Goal: Task Accomplishment & Management: Complete application form

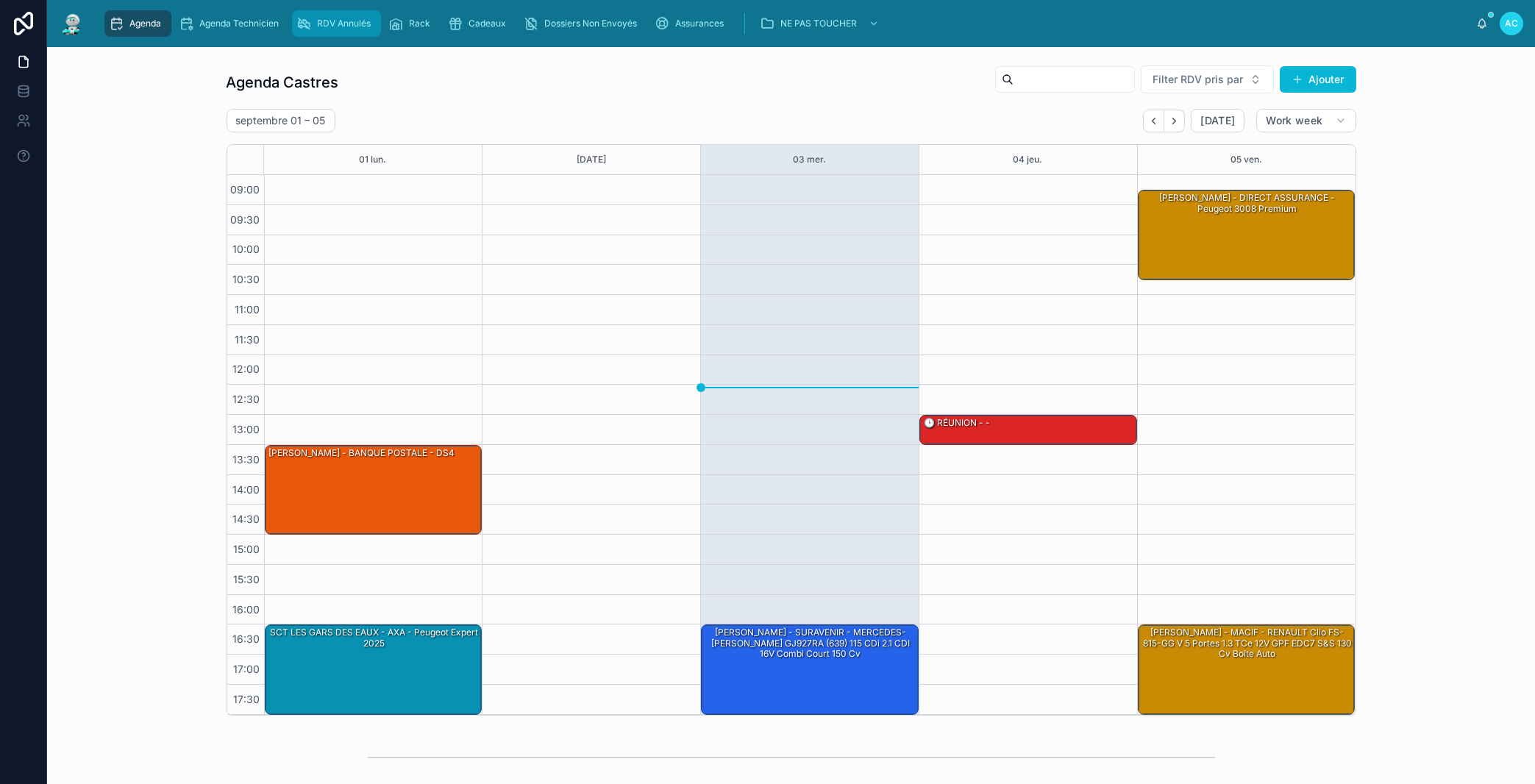
click at [353, 25] on span "RDV Annulés" at bounding box center [343, 24] width 53 height 12
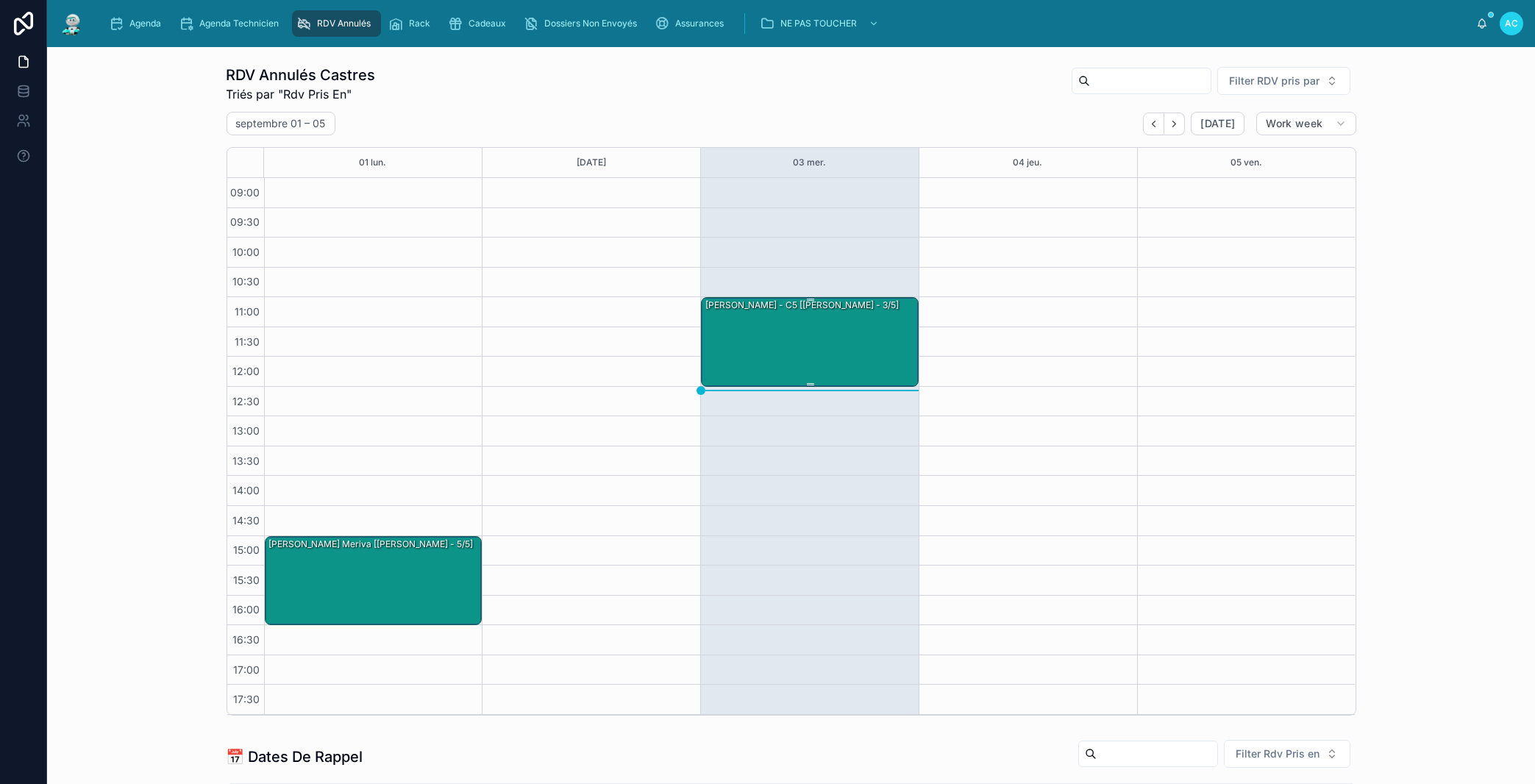
click at [772, 340] on div "[PERSON_NAME] - c5 [[PERSON_NAME] - 3/5]" at bounding box center [810, 341] width 213 height 87
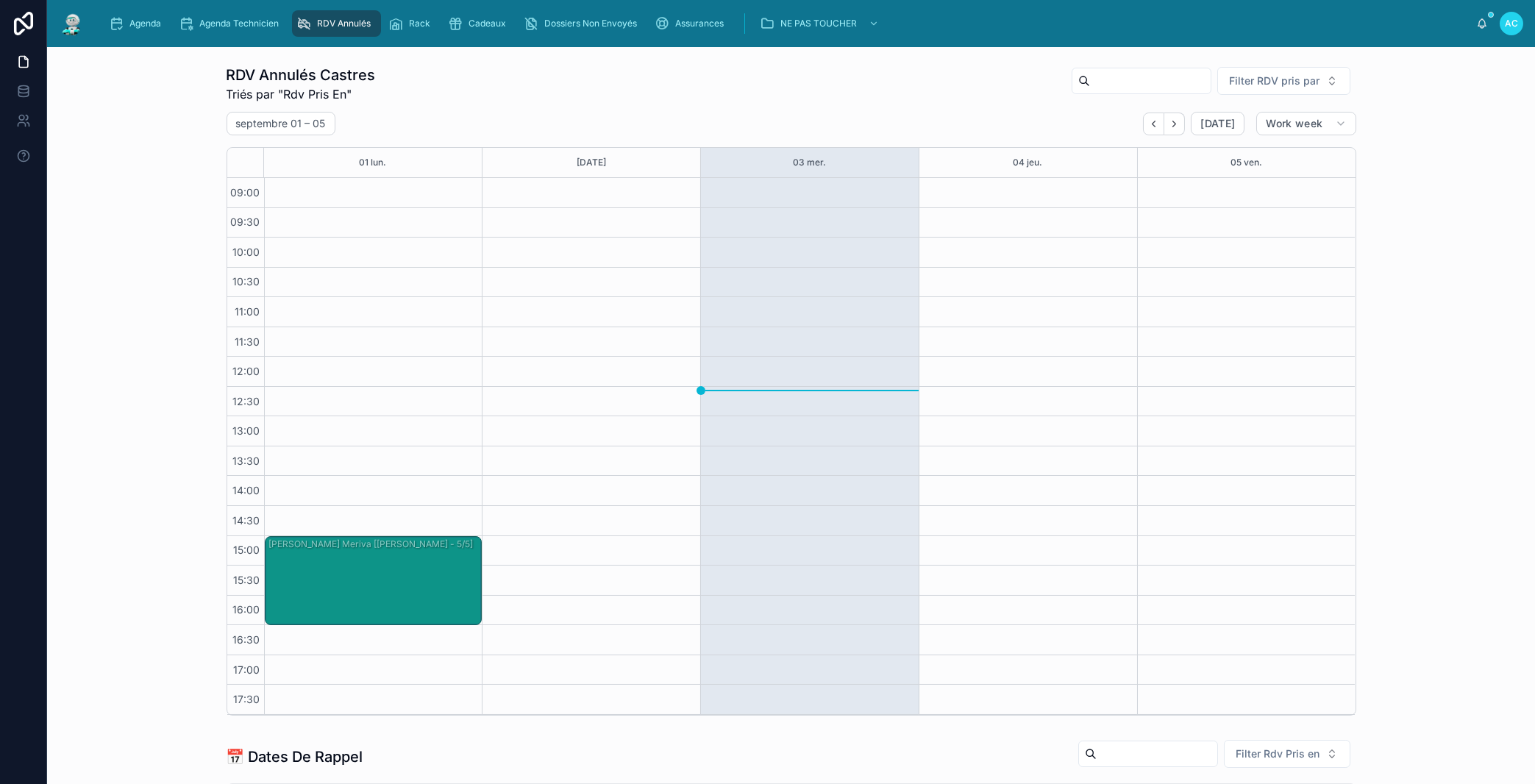
click at [821, 370] on div "[PERSON_NAME] - c5 [[PERSON_NAME] - 3/5]" at bounding box center [810, 341] width 213 height 87
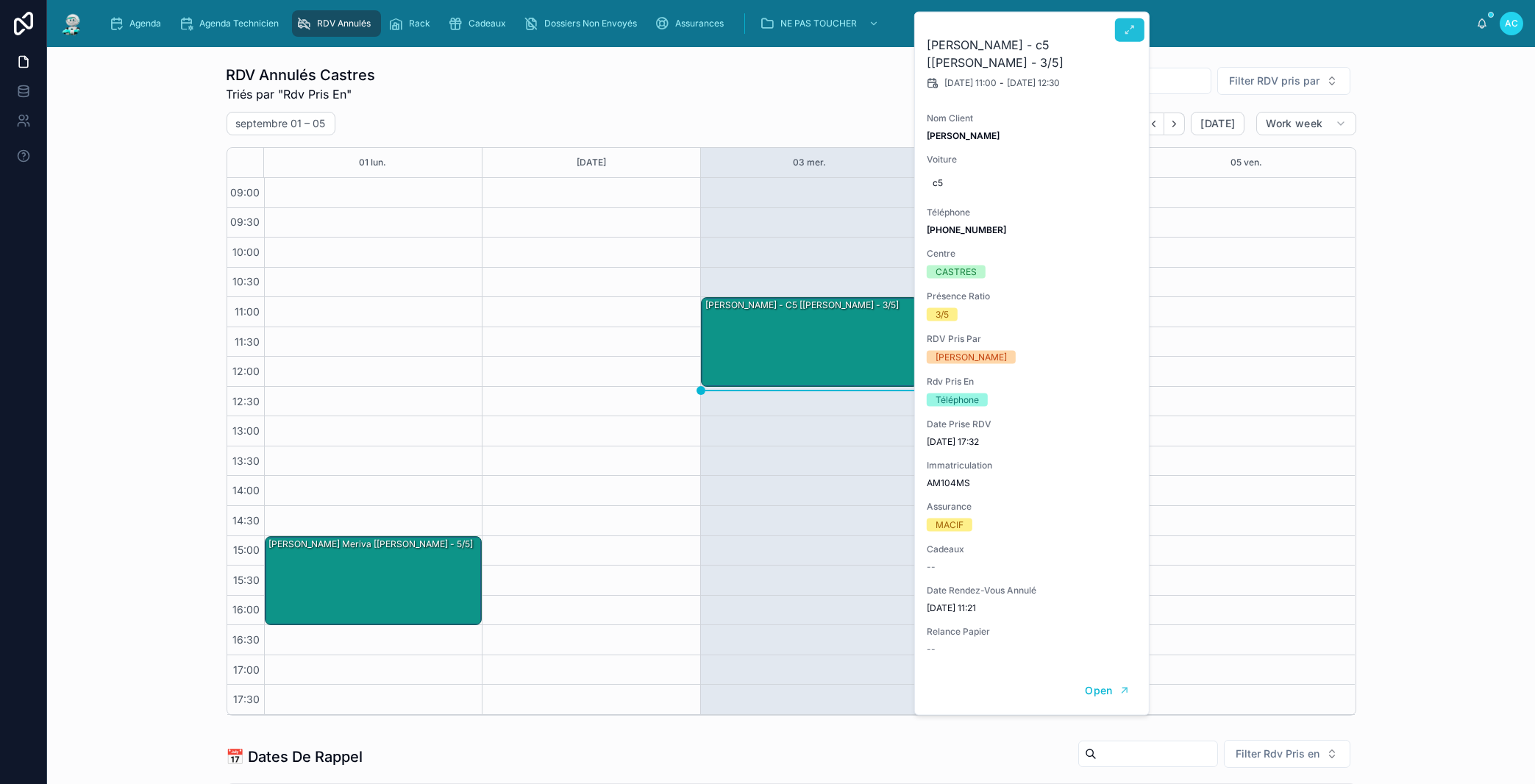
click at [1134, 24] on button at bounding box center [1130, 30] width 30 height 24
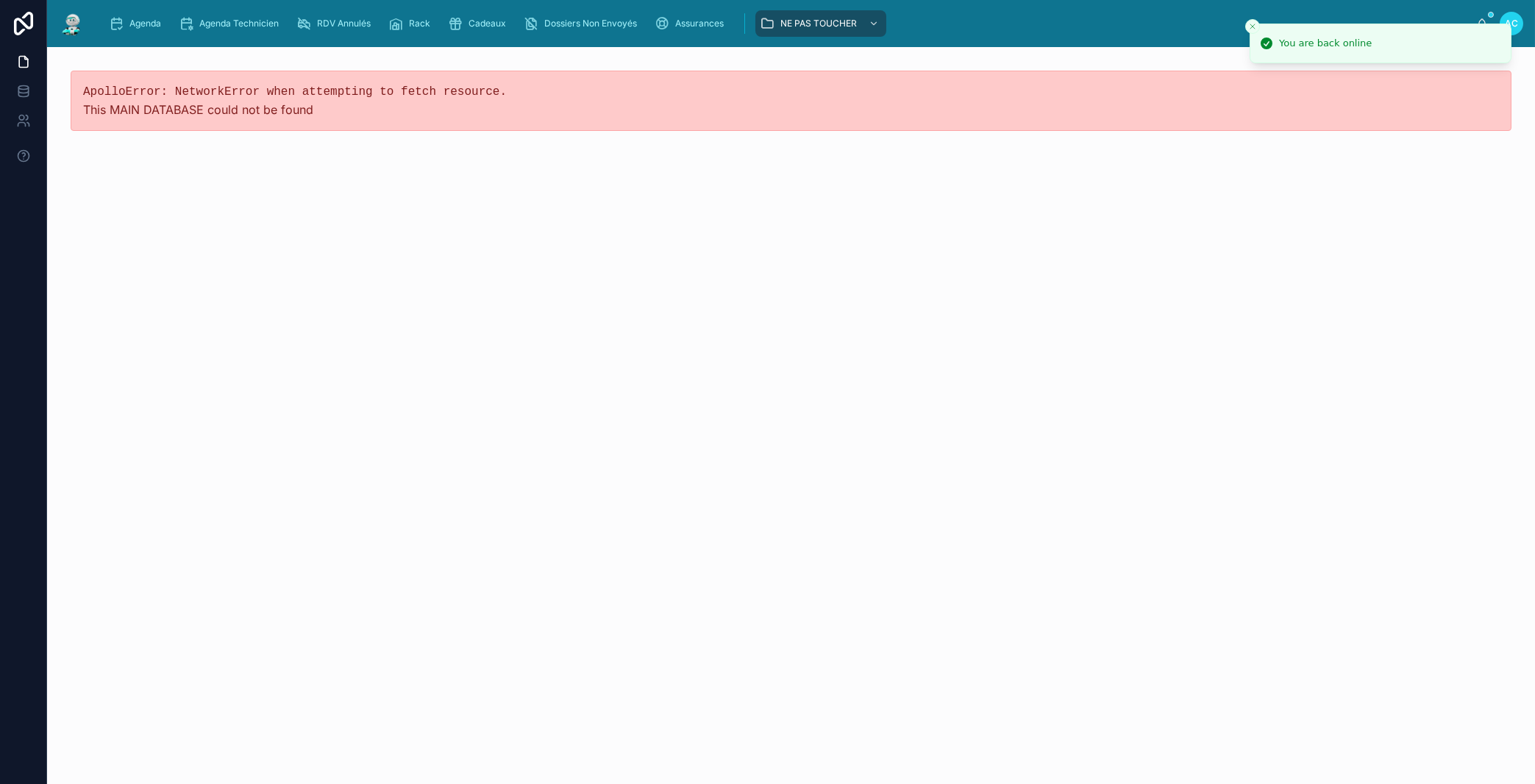
click at [1254, 25] on icon "Close toast" at bounding box center [1253, 26] width 9 height 9
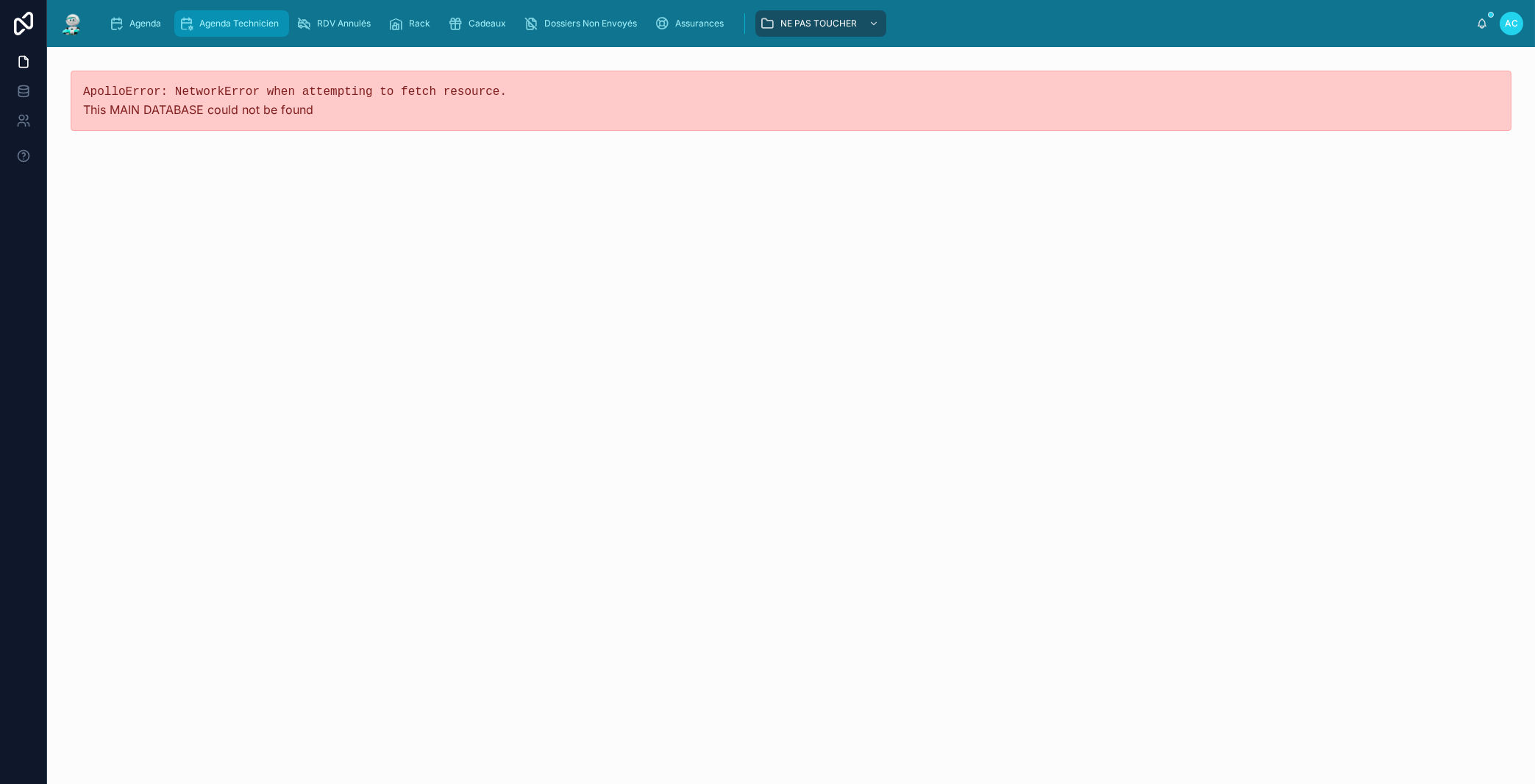
click at [223, 18] on span "Agenda Technicien" at bounding box center [239, 24] width 80 height 12
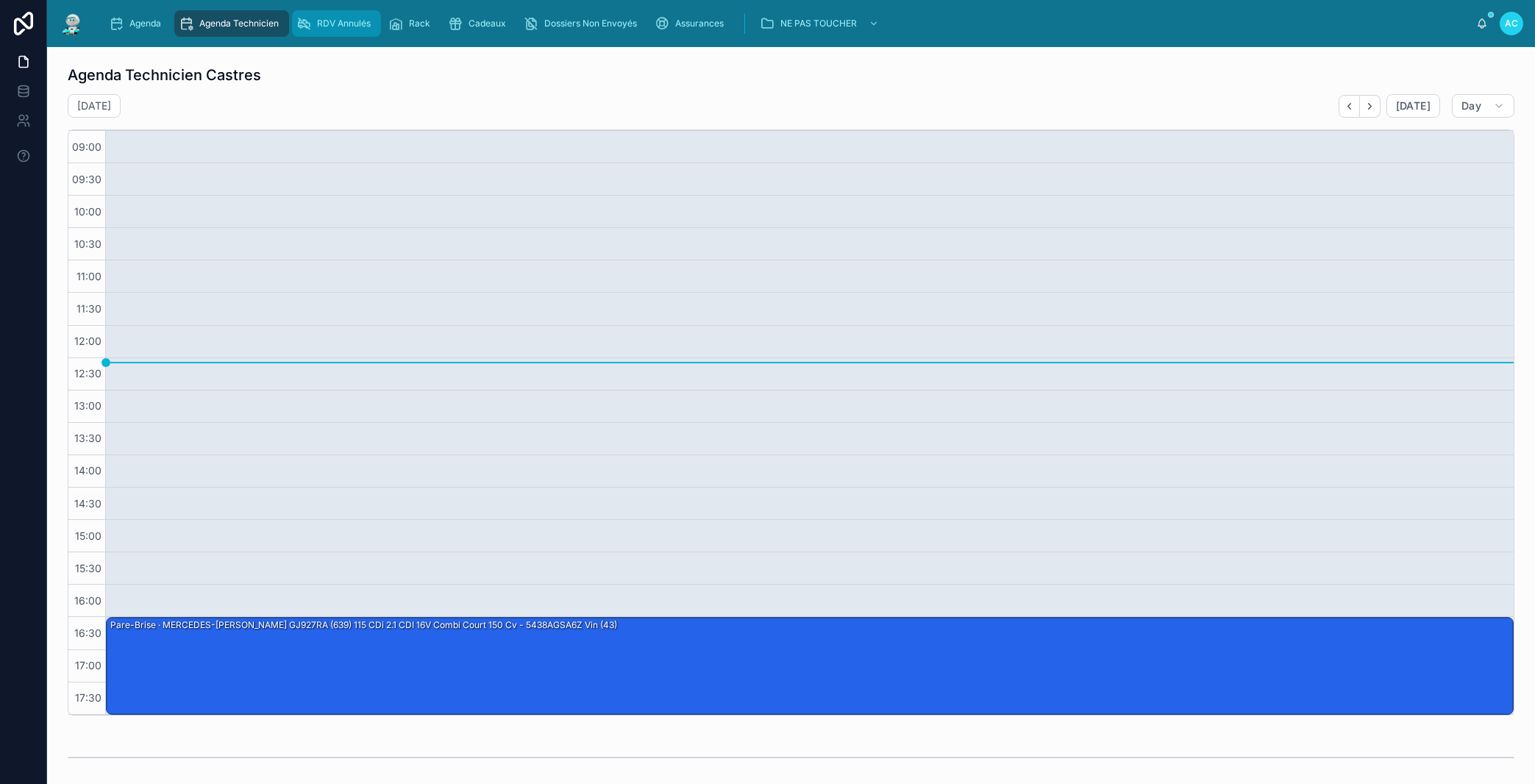
click at [368, 20] on span "RDV Annulés" at bounding box center [343, 24] width 53 height 12
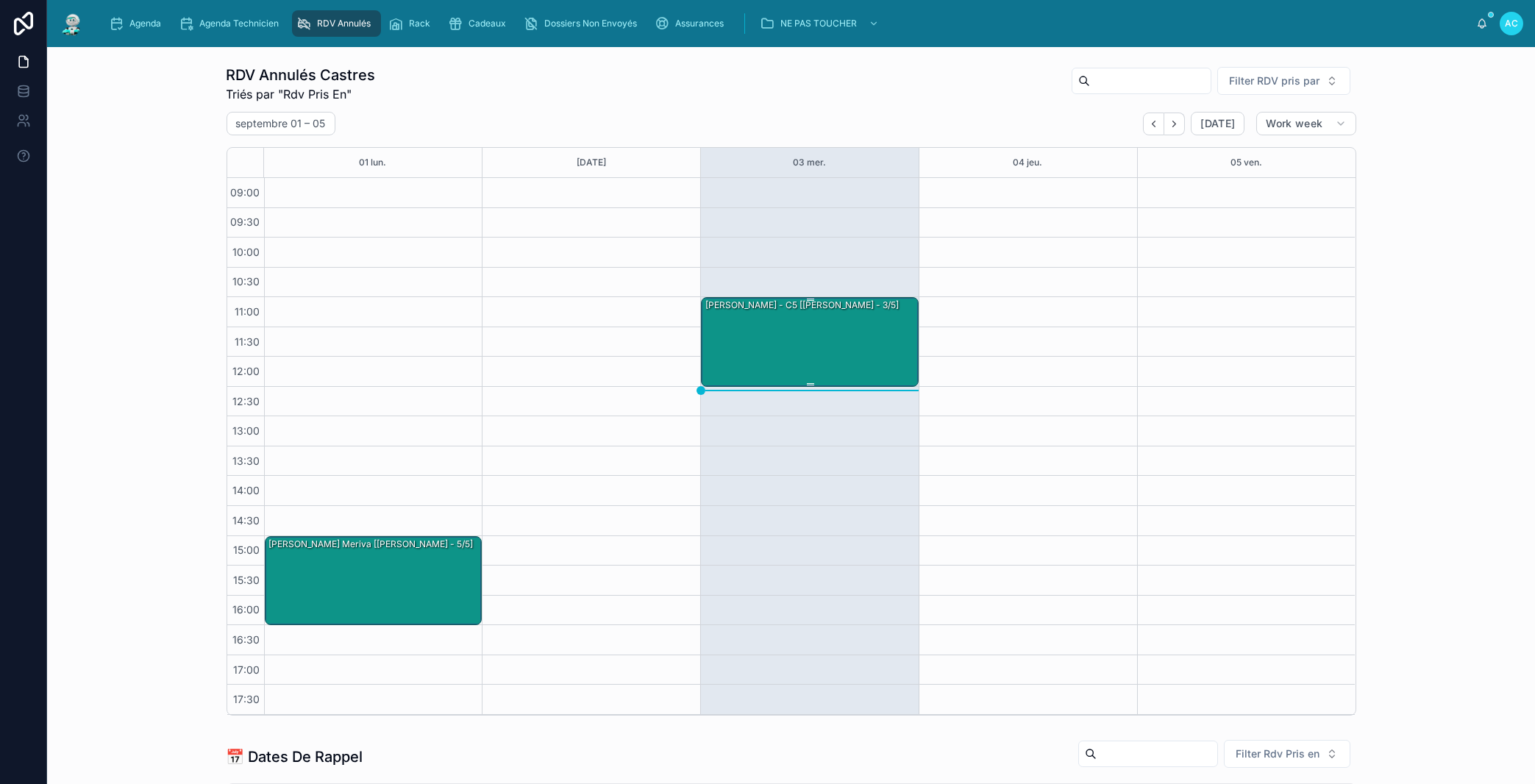
click at [888, 356] on div "[PERSON_NAME] - c5 [[PERSON_NAME] - 3/5]" at bounding box center [810, 341] width 213 height 87
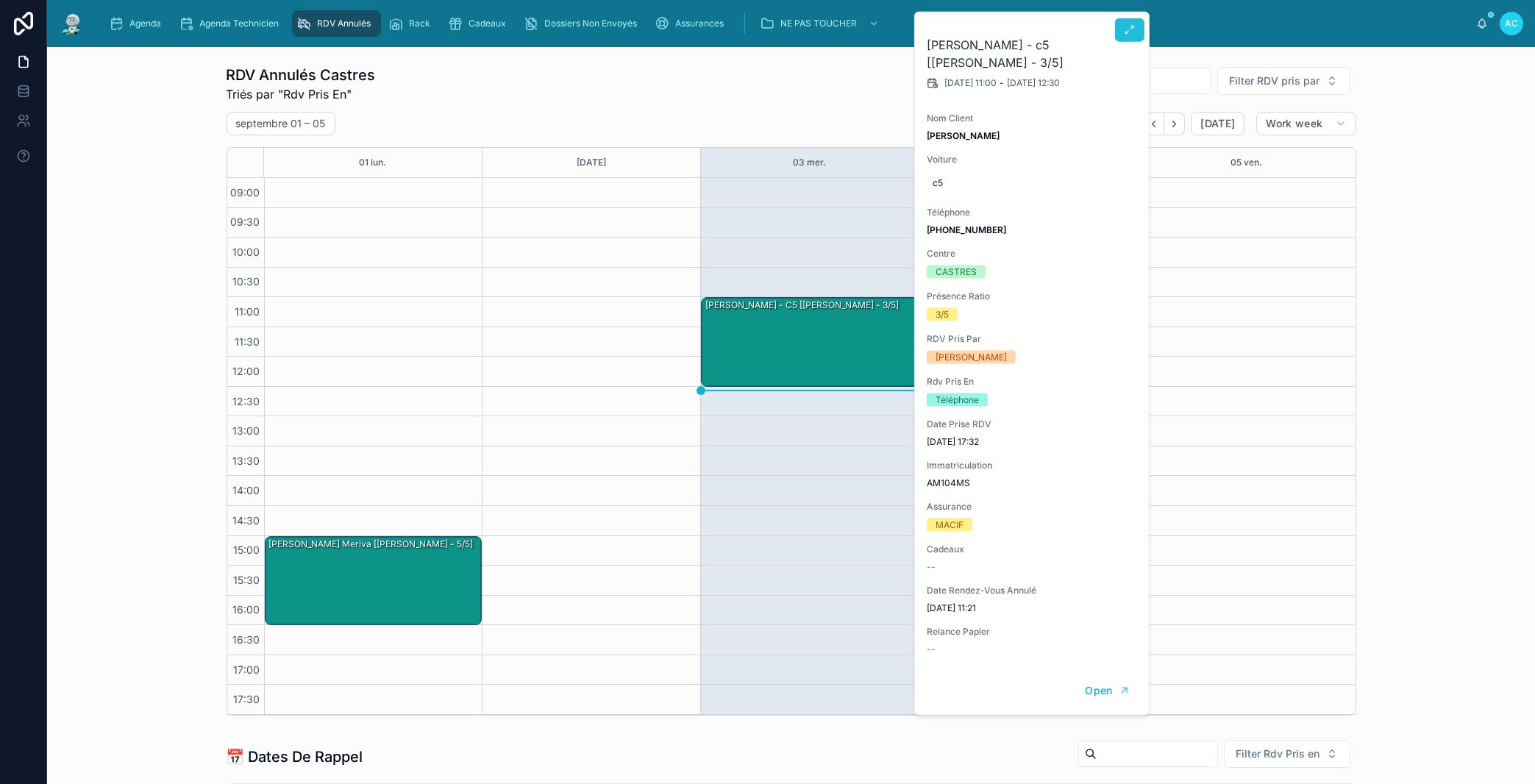
click at [1124, 33] on icon at bounding box center [1129, 30] width 12 height 12
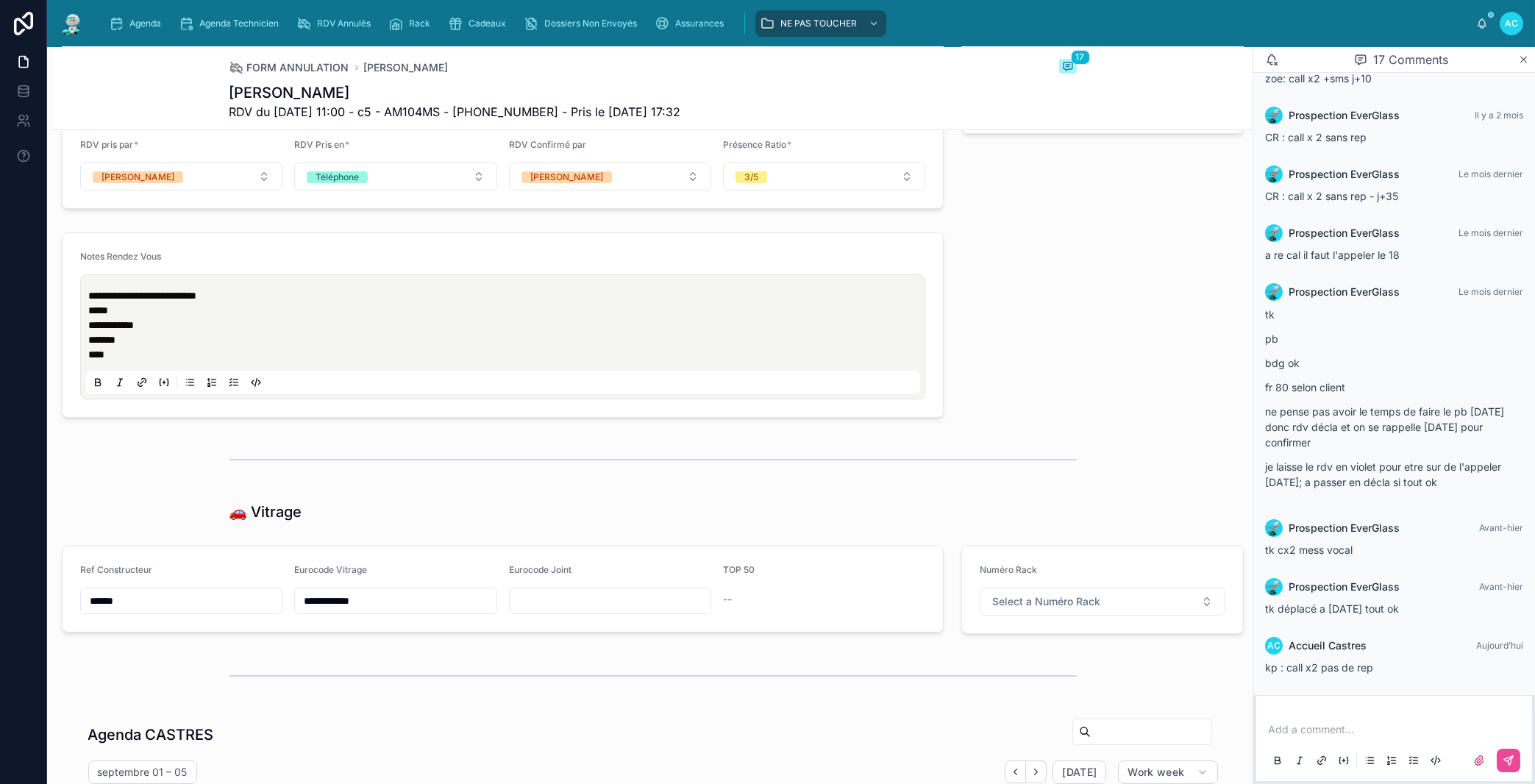
scroll to position [1256, 0]
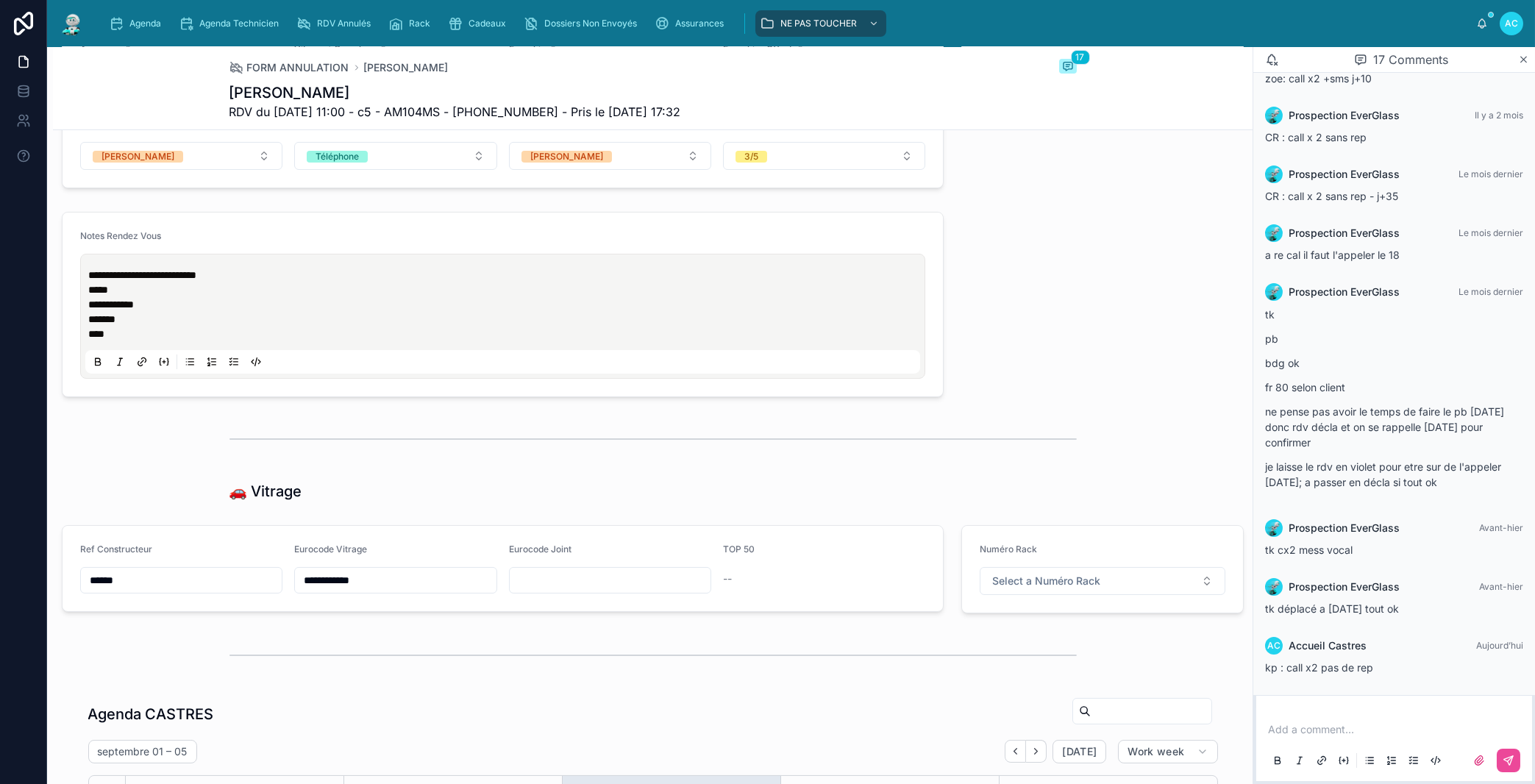
click at [723, 581] on span "--" at bounding box center [727, 579] width 9 height 14
click at [1006, 581] on span "Select a Numéro Rack" at bounding box center [1047, 581] width 109 height 14
click at [1006, 435] on span "25" at bounding box center [992, 431] width 28 height 12
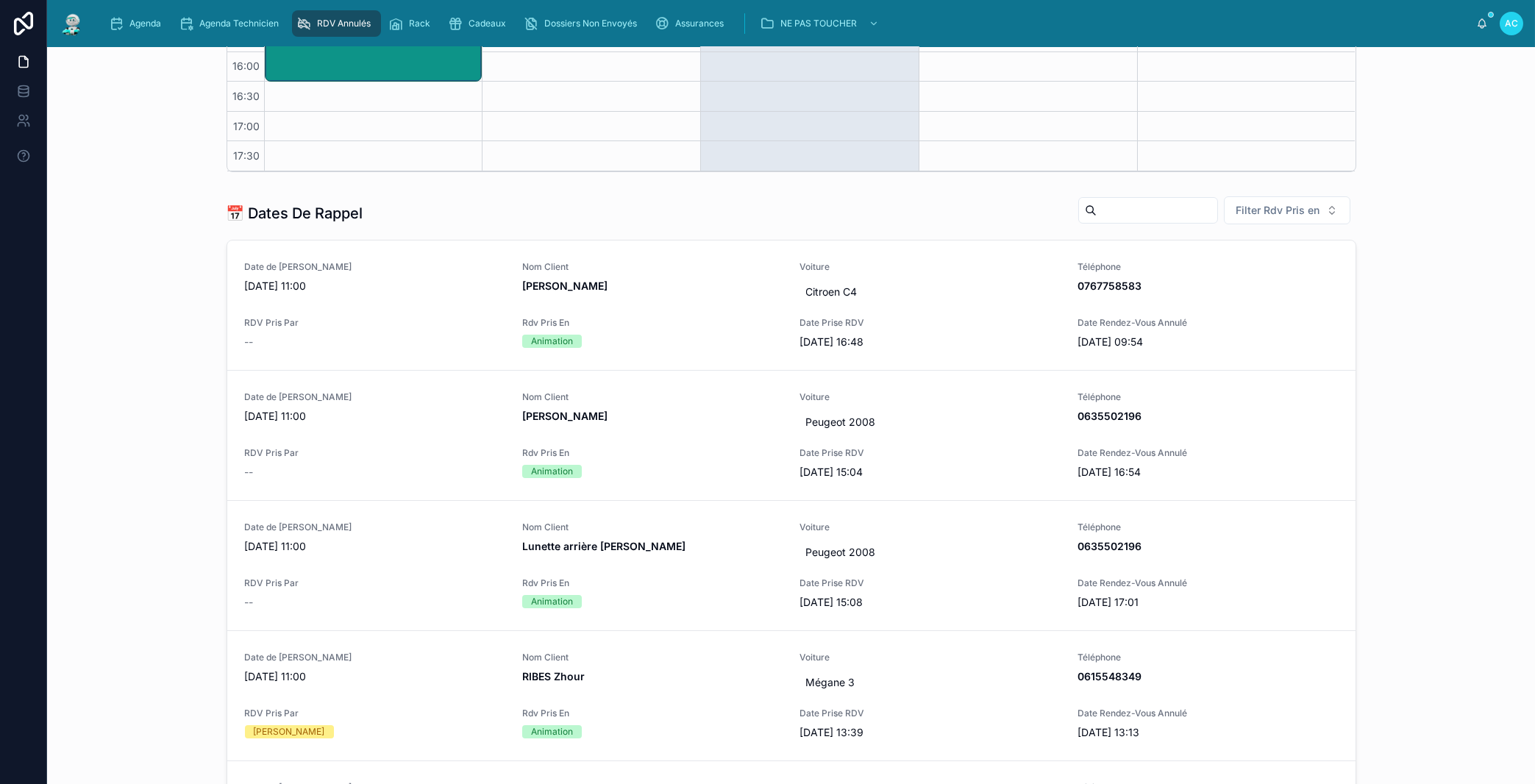
scroll to position [41, 0]
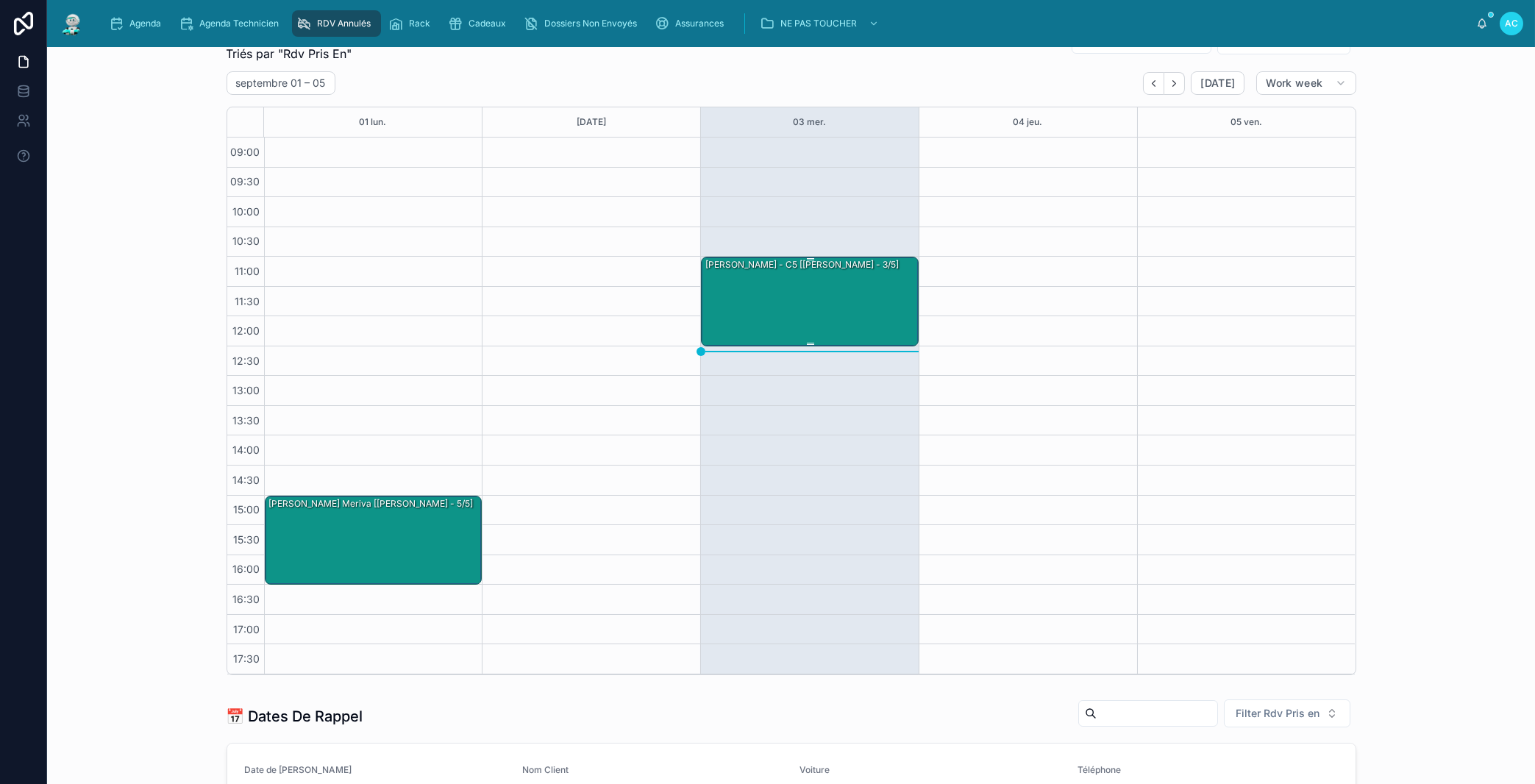
click at [820, 337] on div "[PERSON_NAME] - c5 [[PERSON_NAME] - 3/5]" at bounding box center [810, 301] width 213 height 87
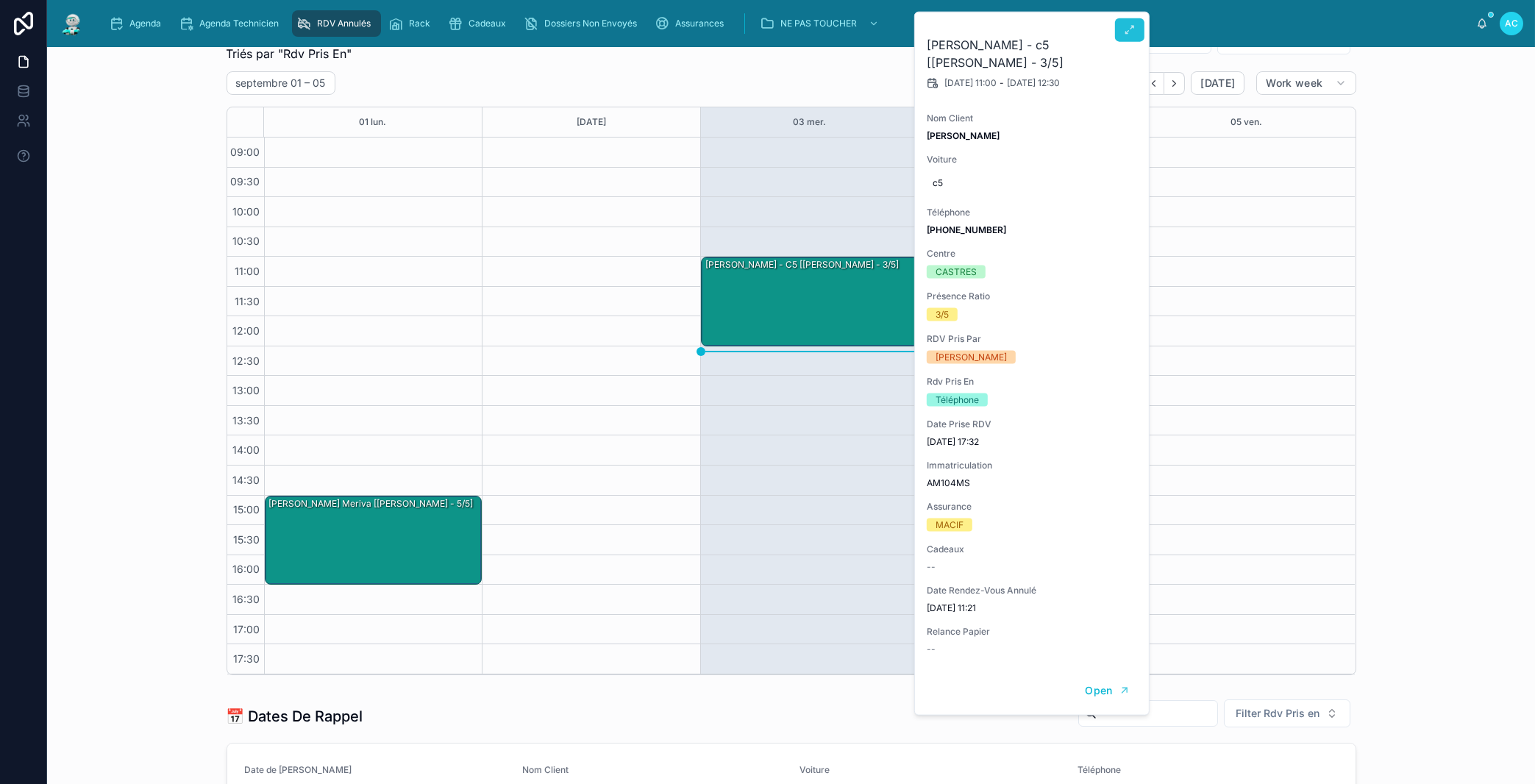
click at [1136, 37] on button at bounding box center [1130, 30] width 30 height 24
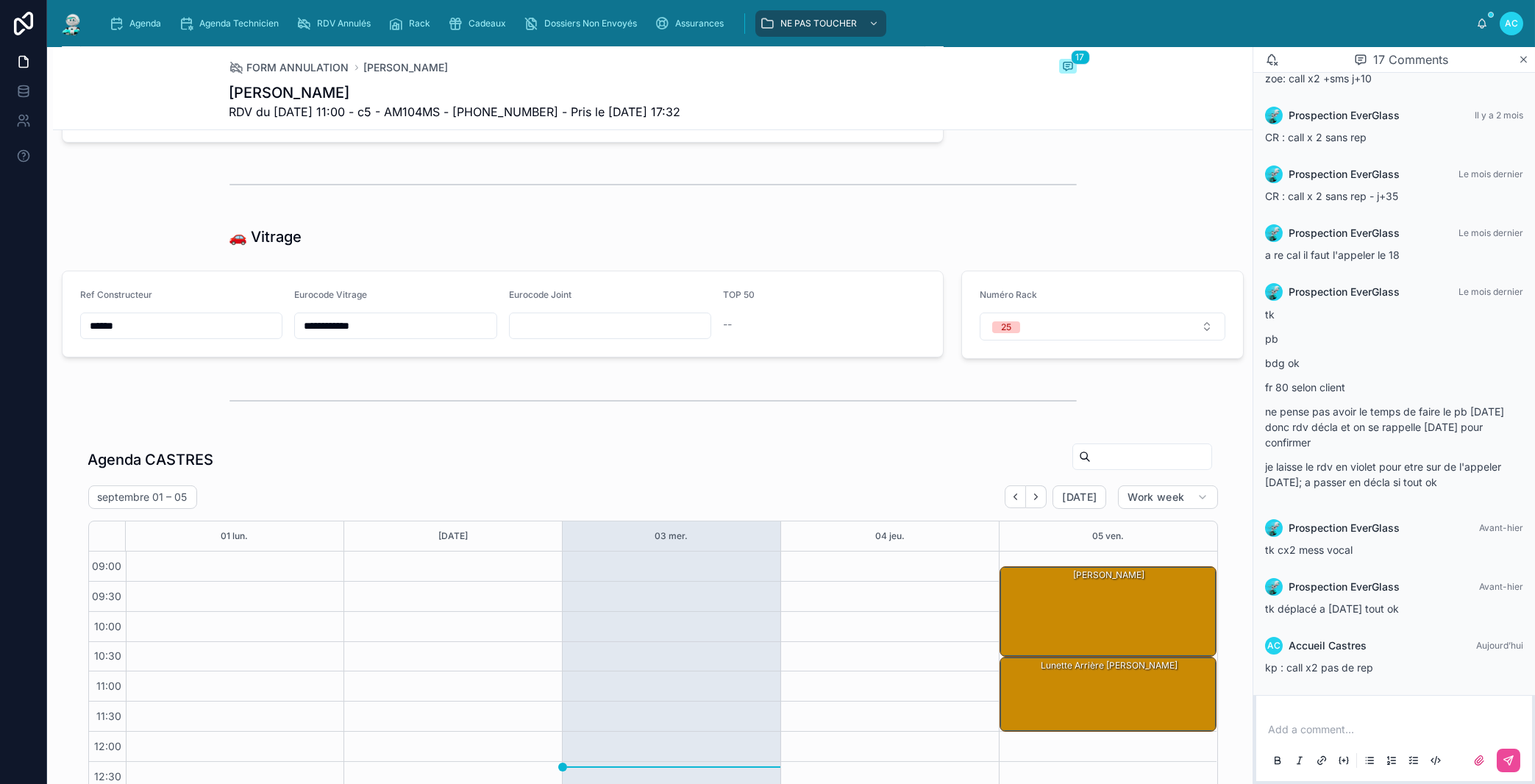
scroll to position [1548, 0]
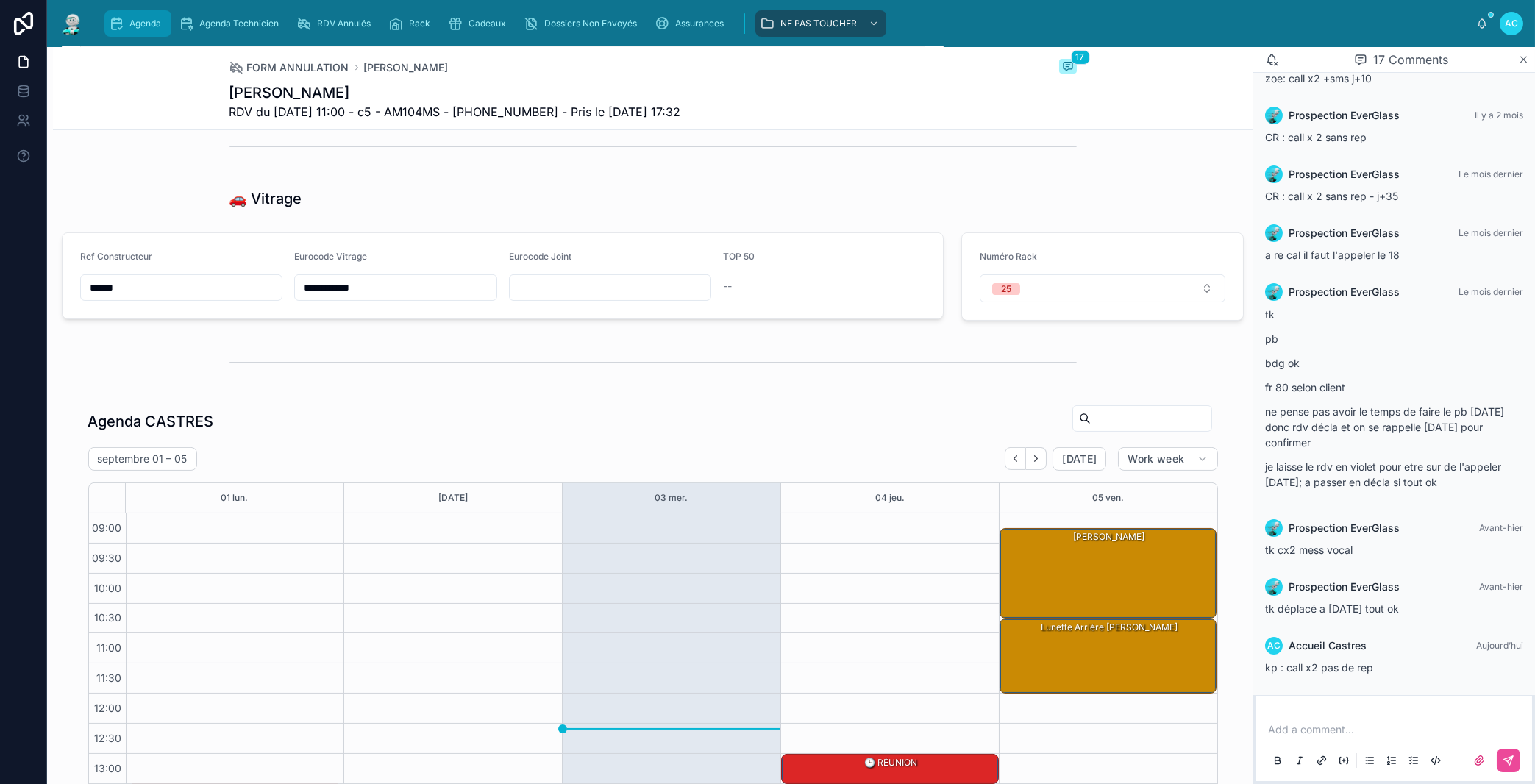
click at [134, 19] on span "Agenda" at bounding box center [145, 24] width 32 height 12
